Goal: Information Seeking & Learning: Learn about a topic

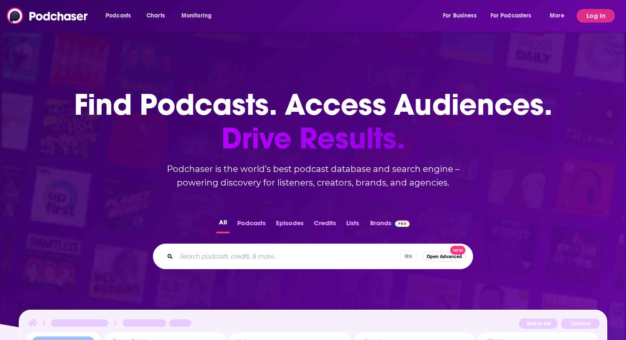
click at [587, 14] on button "Log In" at bounding box center [596, 16] width 38 height 14
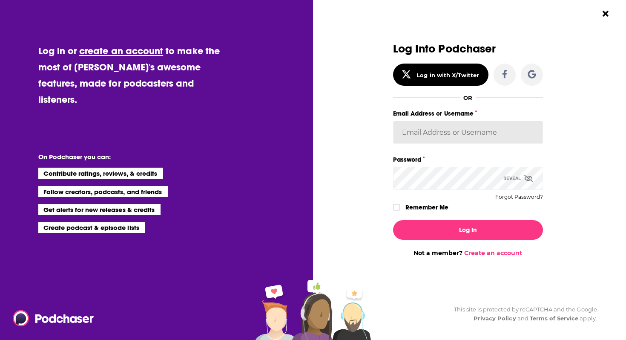
click at [484, 132] on input "Email Address or Username" at bounding box center [468, 132] width 150 height 23
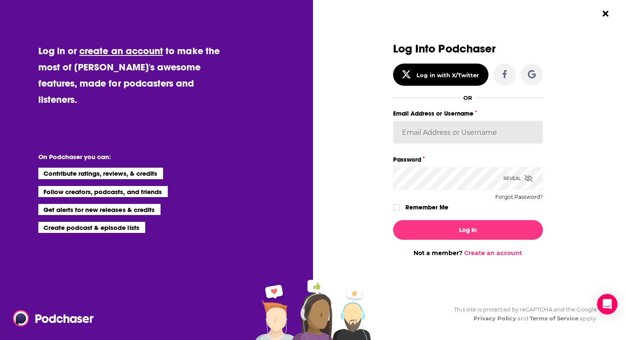
type input "[EMAIL_ADDRESS][DOMAIN_NAME]"
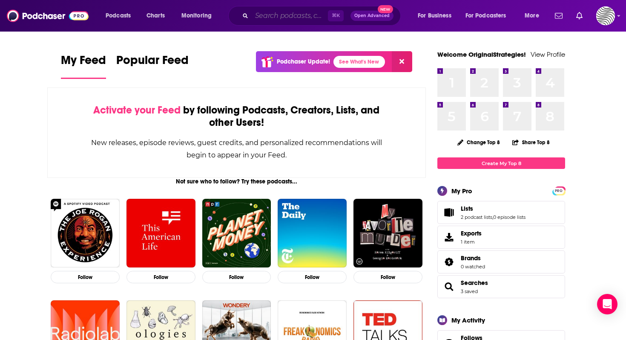
click at [282, 15] on input "Search podcasts, credits, & more..." at bounding box center [290, 16] width 76 height 14
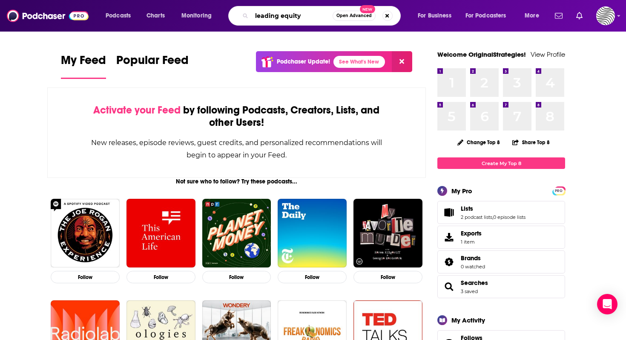
type input "leading equity"
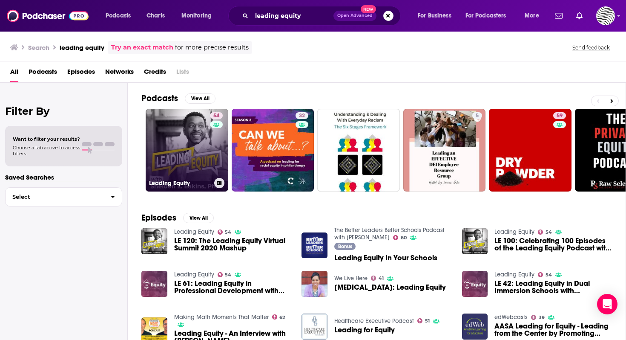
click at [218, 138] on div "54" at bounding box center [217, 145] width 15 height 66
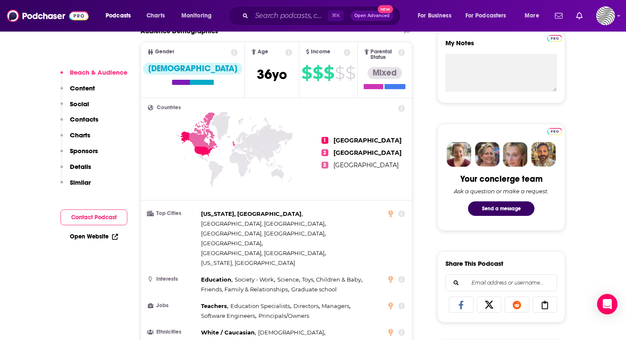
scroll to position [318, 0]
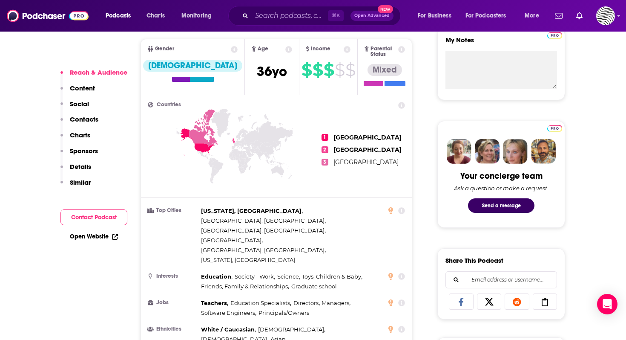
click at [399, 207] on icon at bounding box center [401, 210] width 7 height 7
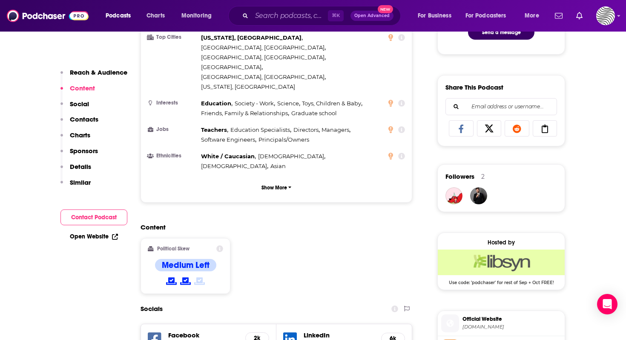
scroll to position [420, 0]
